Goal: Task Accomplishment & Management: Use online tool/utility

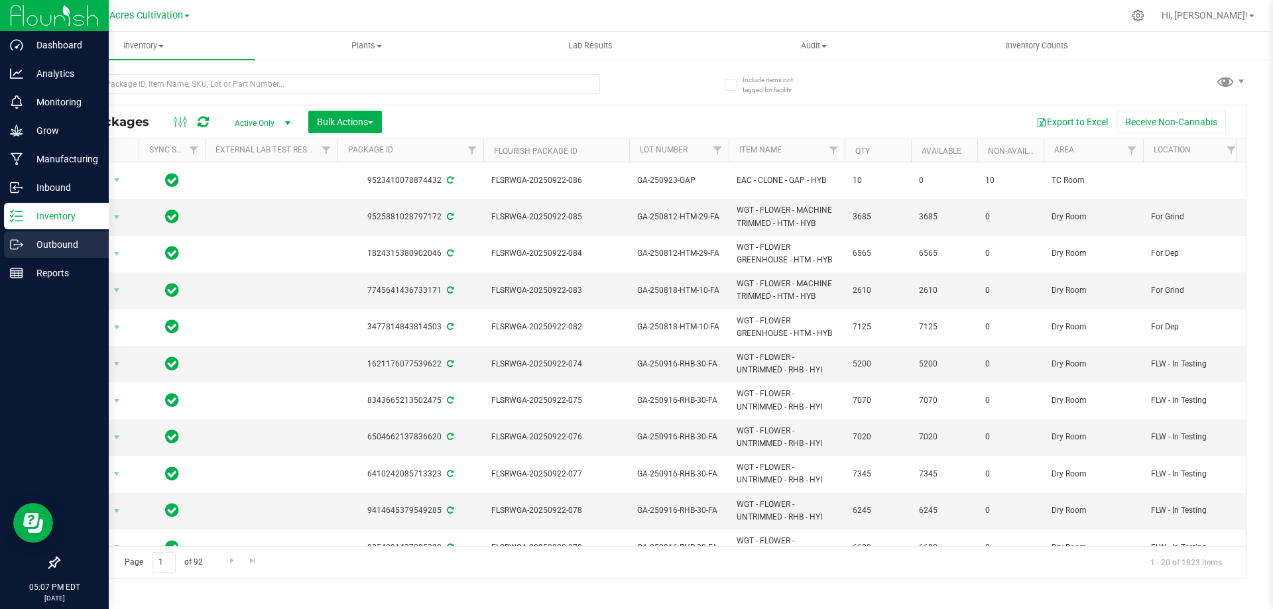
click at [47, 247] on p "Outbound" at bounding box center [63, 245] width 80 height 16
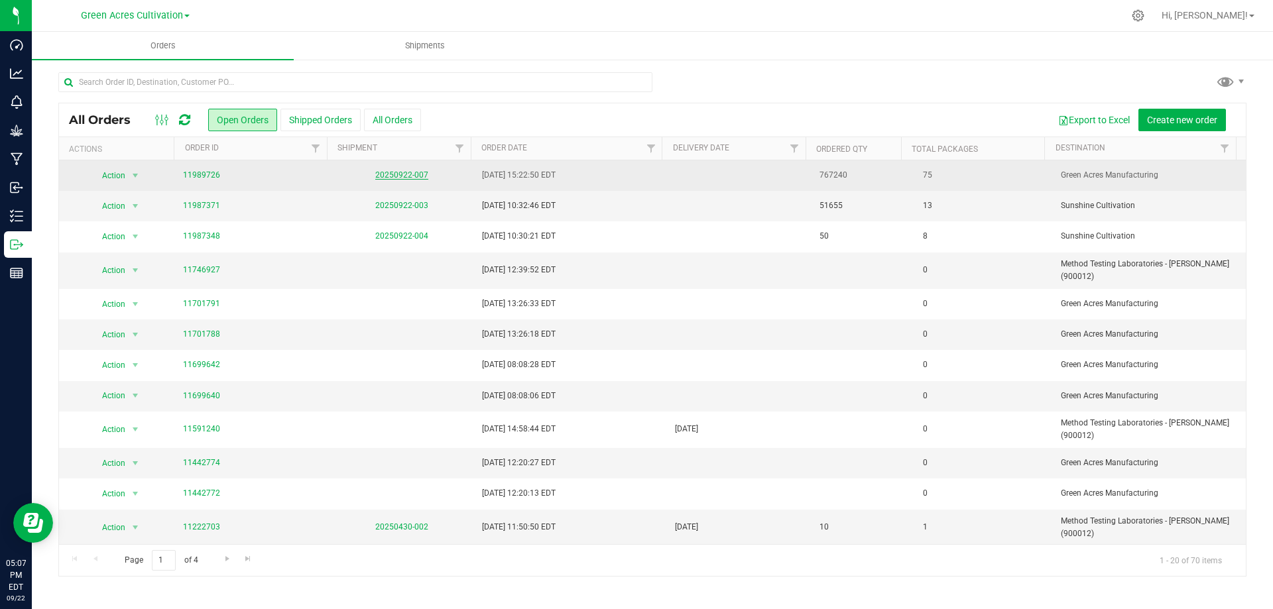
click at [413, 174] on link "20250922-007" at bounding box center [401, 174] width 53 height 9
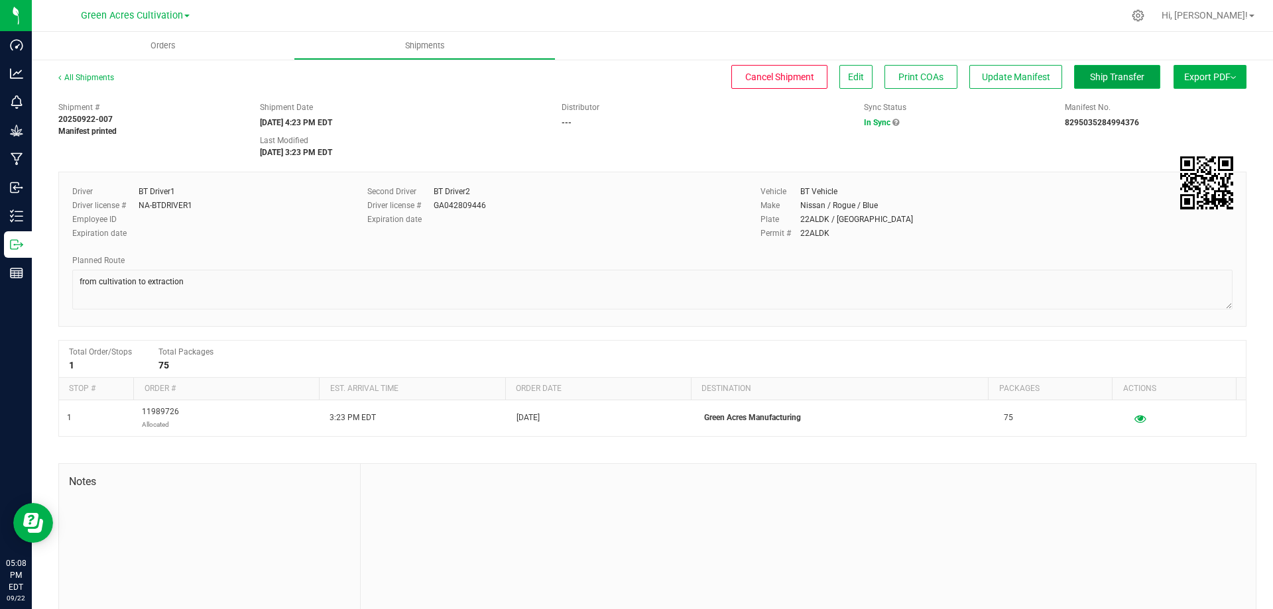
click at [1099, 72] on span "Ship Transfer" at bounding box center [1117, 77] width 54 height 11
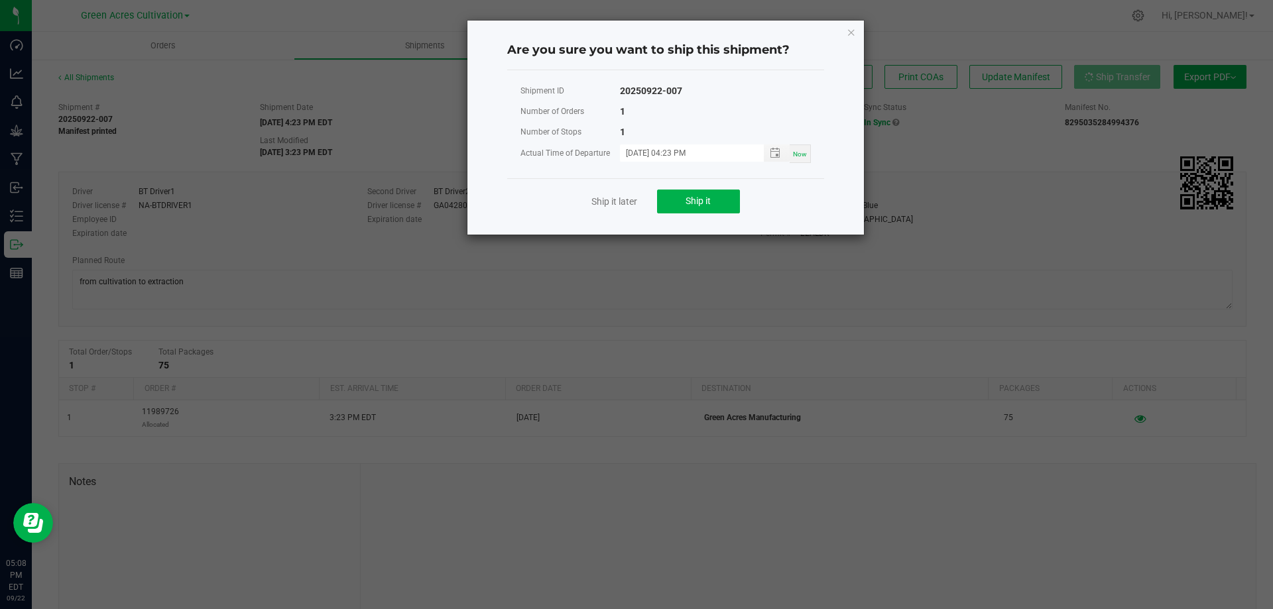
click at [656, 203] on div "Ship it later Ship it" at bounding box center [665, 201] width 317 height 46
click at [670, 200] on button "Ship it" at bounding box center [698, 202] width 83 height 24
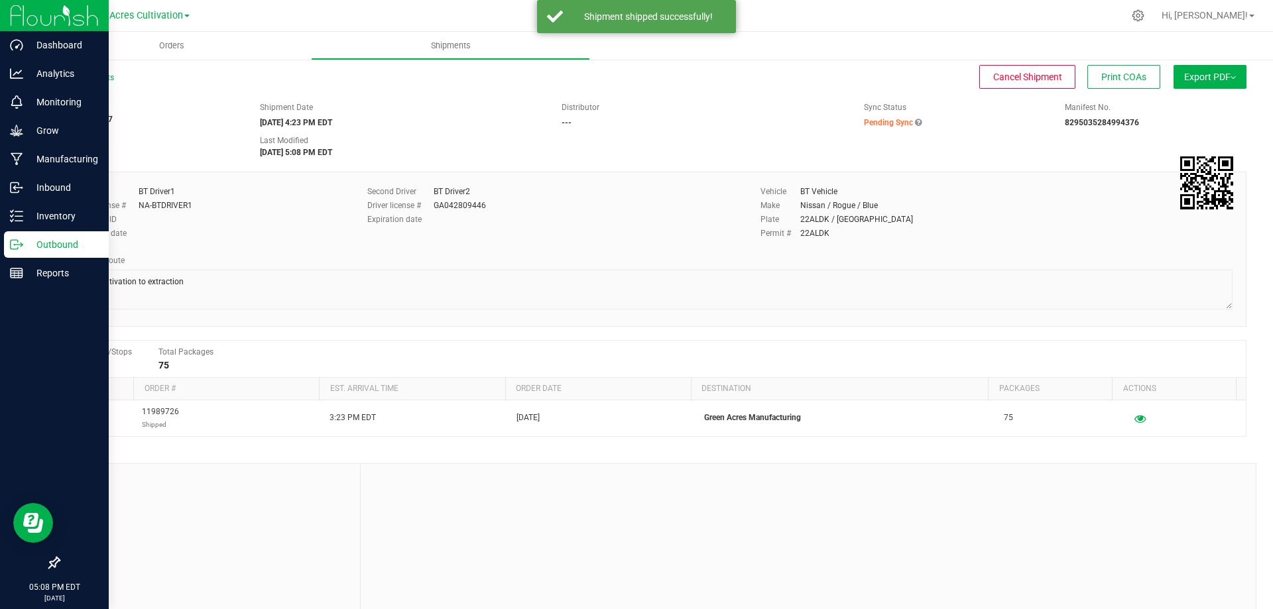
click at [25, 240] on p "Outbound" at bounding box center [63, 245] width 80 height 16
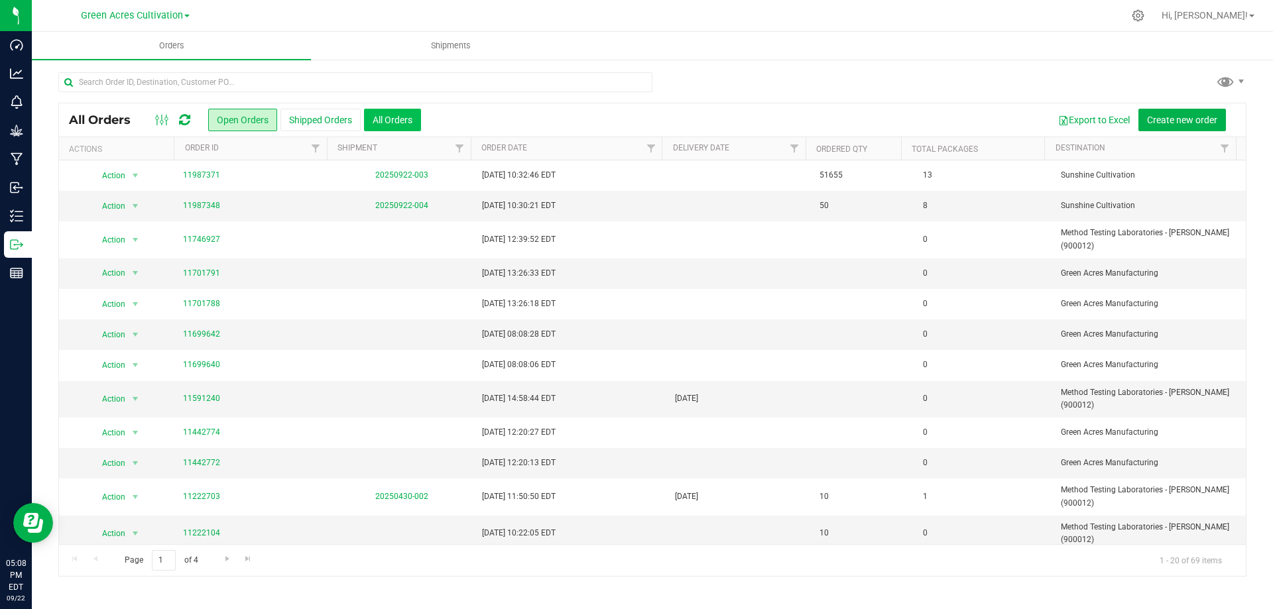
click at [409, 117] on button "All Orders" at bounding box center [392, 120] width 57 height 23
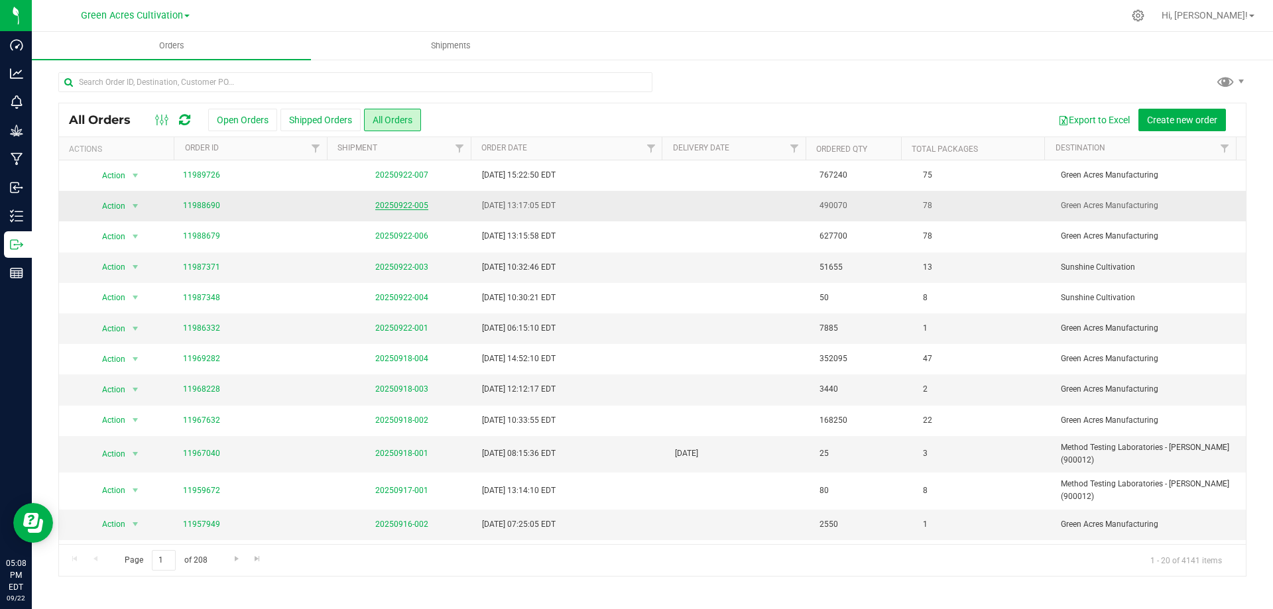
click at [392, 204] on link "20250922-005" at bounding box center [401, 205] width 53 height 9
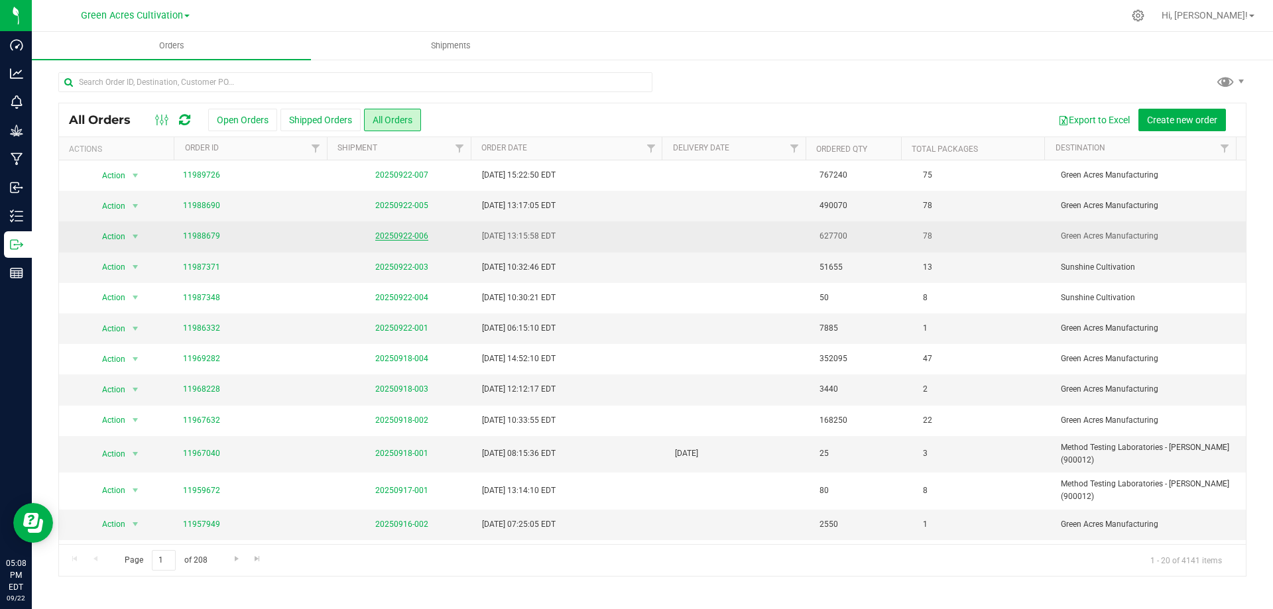
click at [410, 235] on link "20250922-006" at bounding box center [401, 235] width 53 height 9
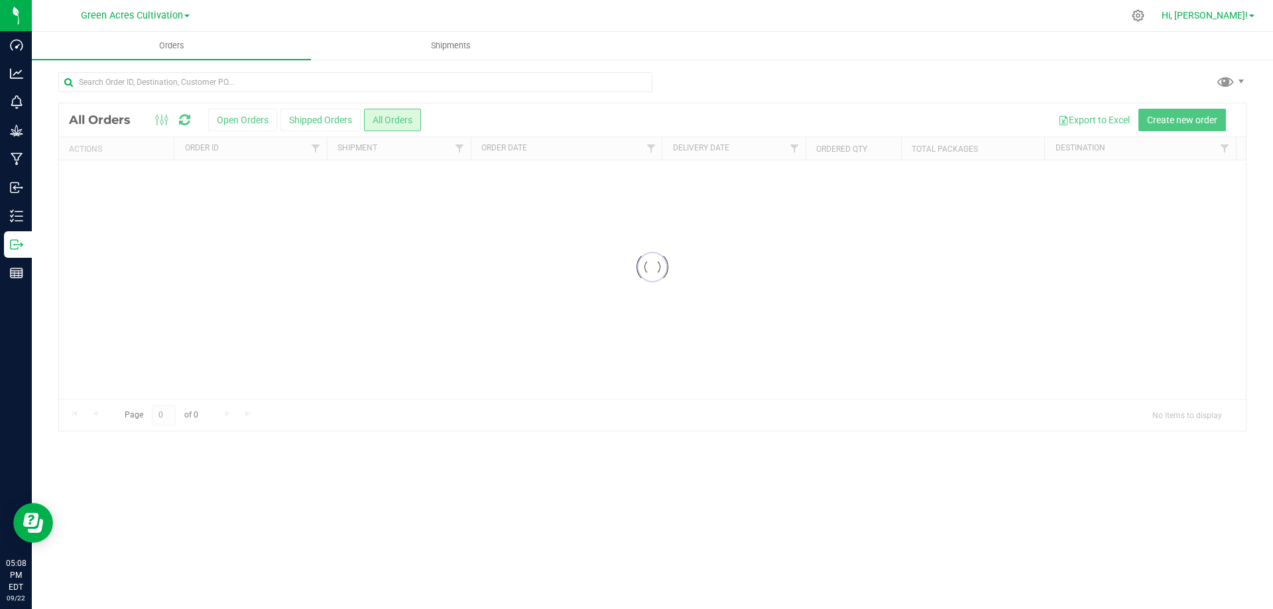
click at [1229, 14] on span "Hi, [PERSON_NAME]!" at bounding box center [1205, 15] width 86 height 11
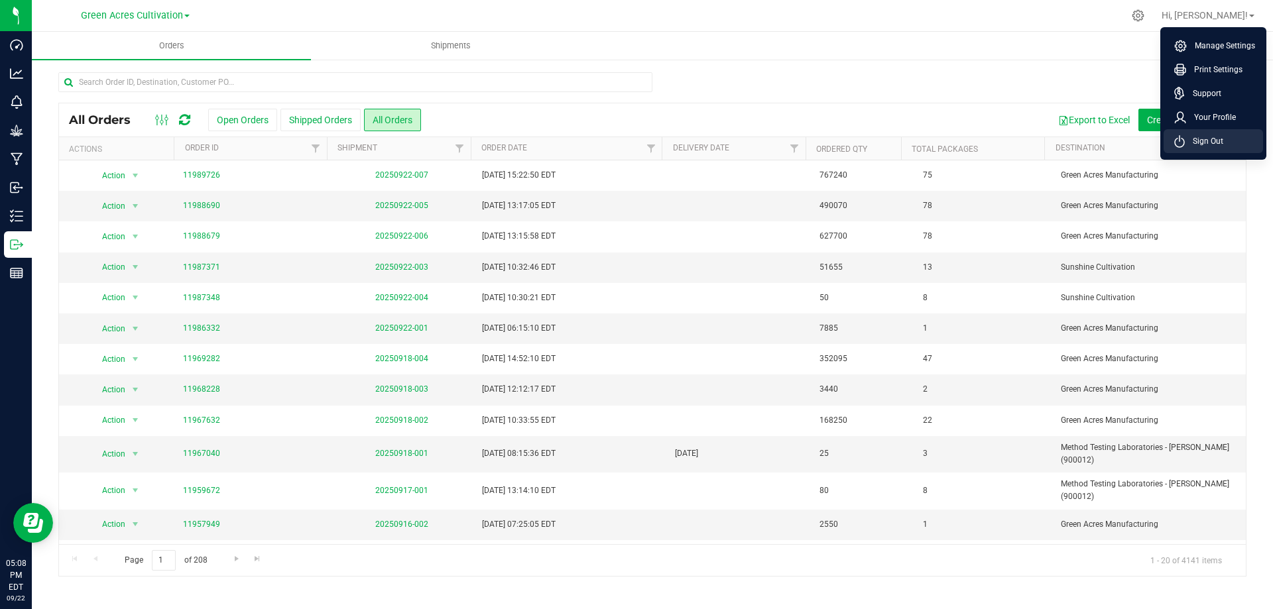
click at [1231, 137] on li "Sign Out" at bounding box center [1213, 141] width 99 height 24
